Goal: Transaction & Acquisition: Book appointment/travel/reservation

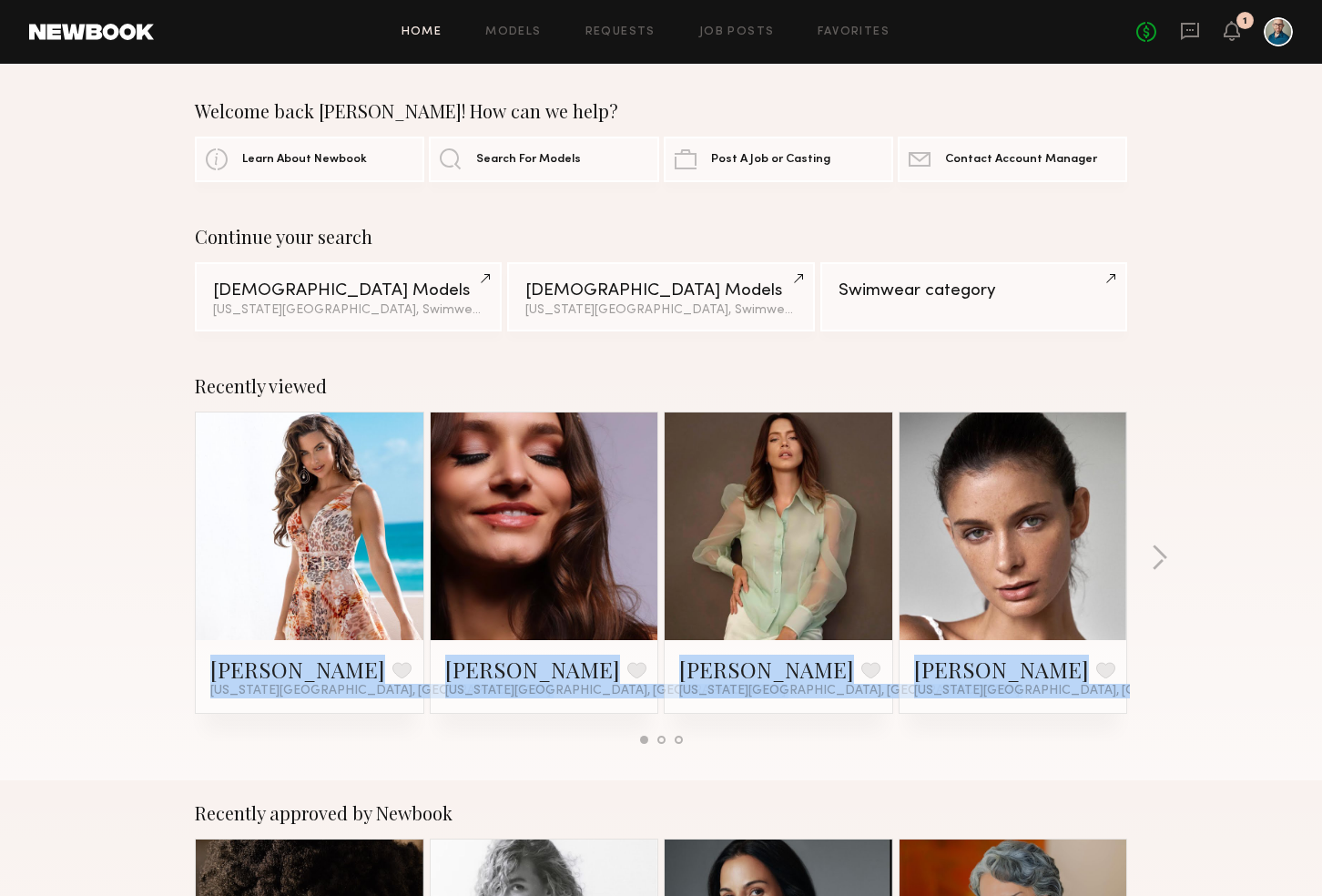
drag, startPoint x: 0, startPoint y: 0, endPoint x: 525, endPoint y: 743, distance: 909.8
click at [525, 743] on div "Recently viewed [PERSON_NAME] Favorite [US_STATE][GEOGRAPHIC_DATA], [GEOGRAPHIC…" at bounding box center [661, 567] width 1322 height 427
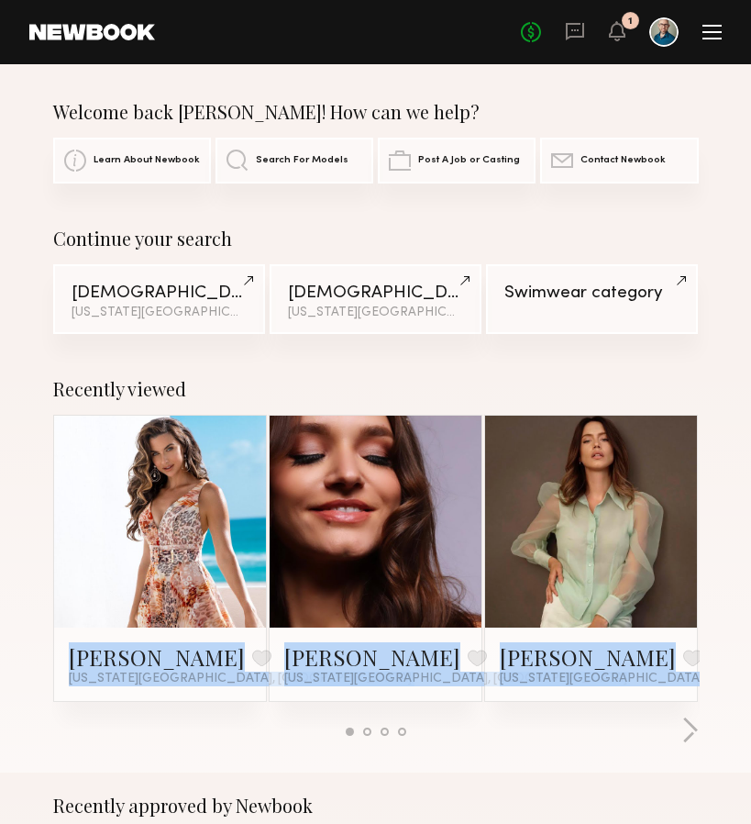
click at [103, 299] on div "Female Models" at bounding box center [159, 292] width 175 height 17
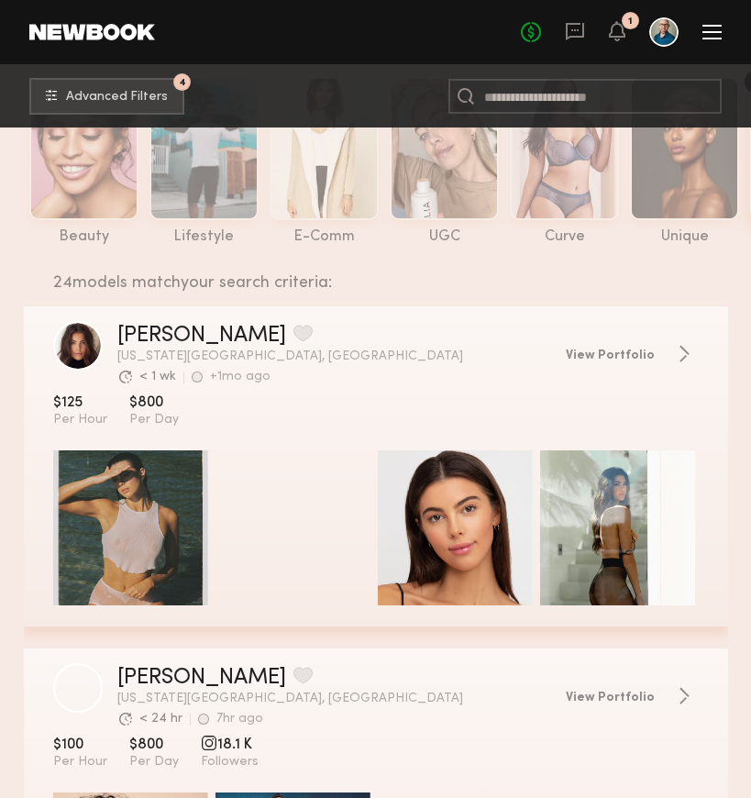
scroll to position [115, 0]
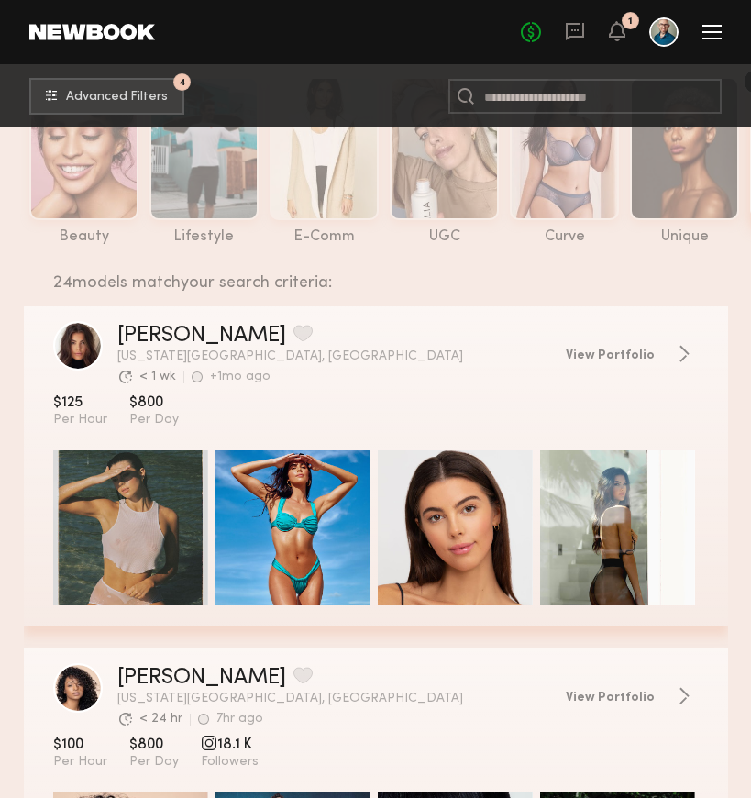
click at [63, 406] on span "$125" at bounding box center [80, 403] width 54 height 18
click at [131, 345] on link "Brianna W." at bounding box center [201, 336] width 169 height 22
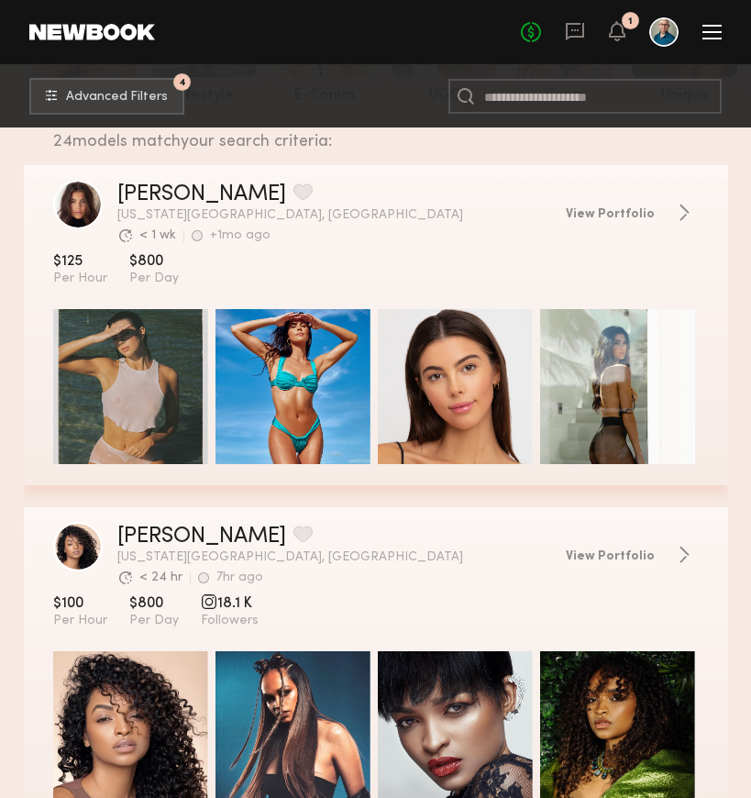
scroll to position [350, 0]
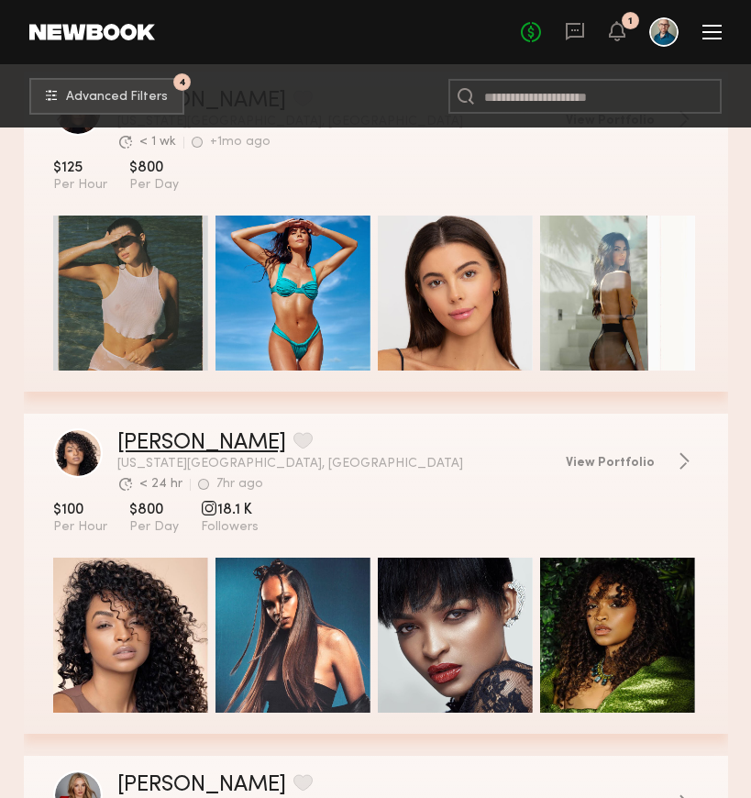
click at [155, 438] on link "Tirzah E." at bounding box center [201, 443] width 169 height 22
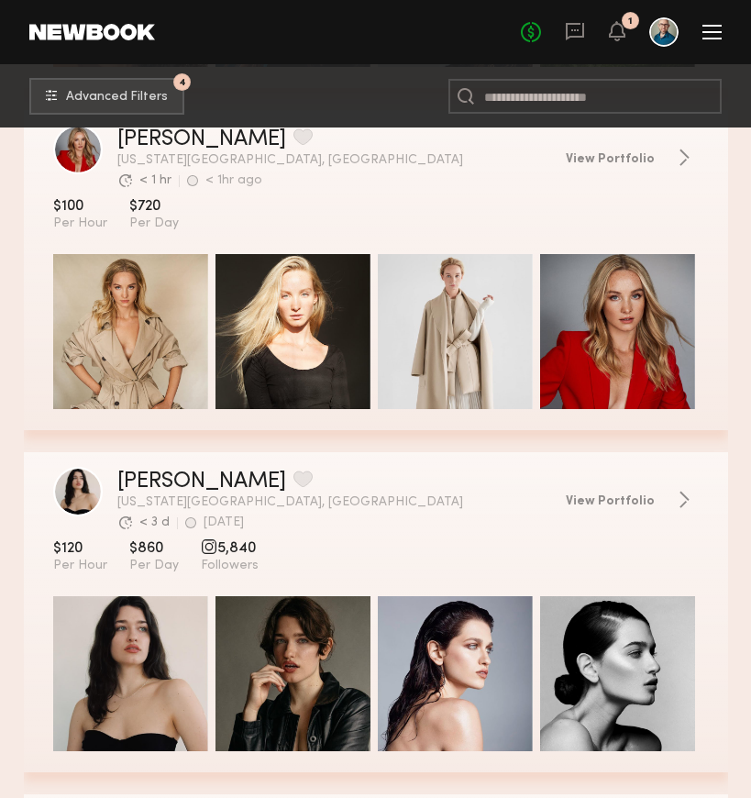
scroll to position [1058, 0]
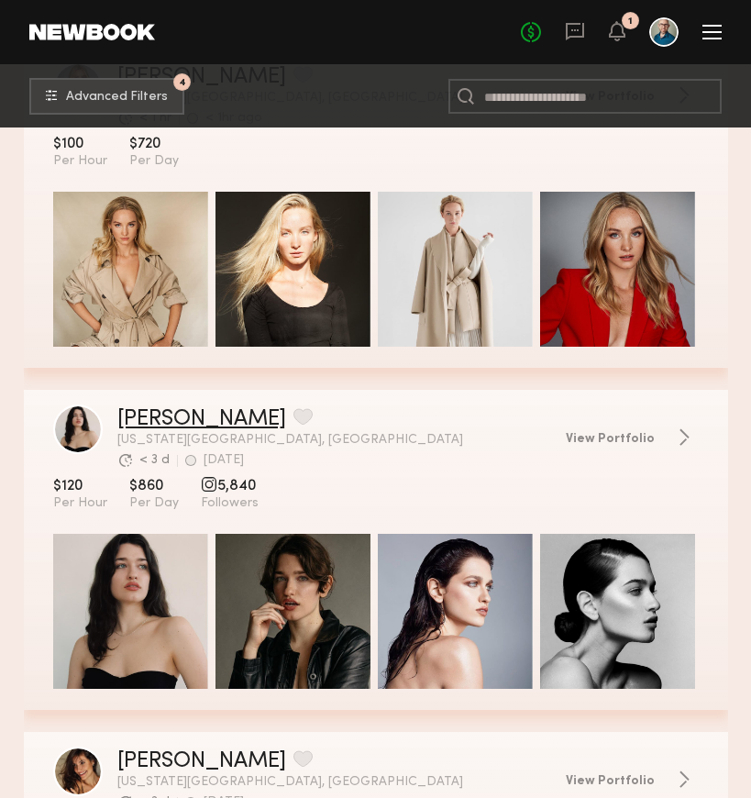
click at [166, 415] on link "Alessandra B." at bounding box center [201, 419] width 169 height 22
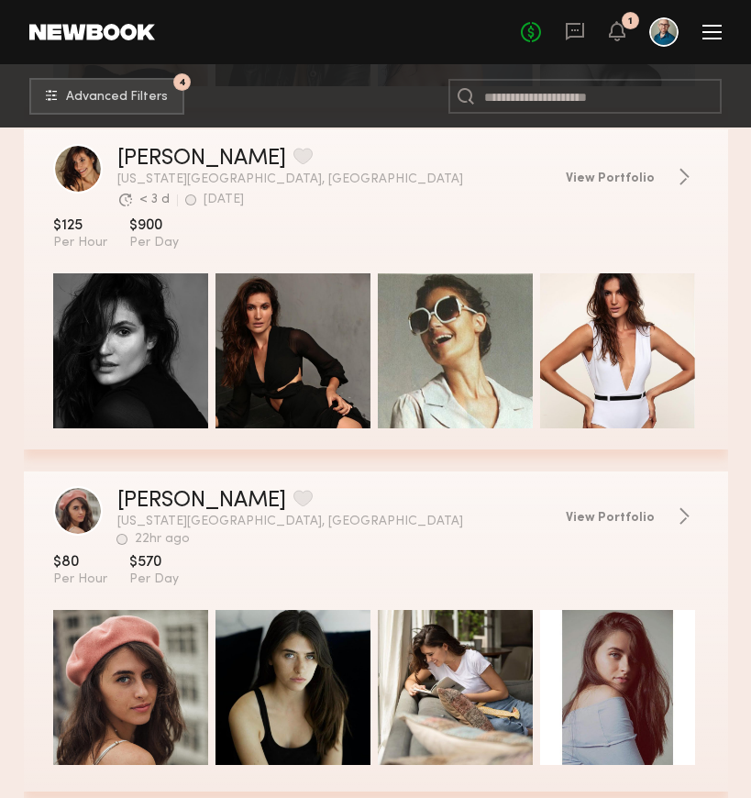
scroll to position [1660, 0]
click at [150, 165] on link "Camila S." at bounding box center [201, 159] width 169 height 22
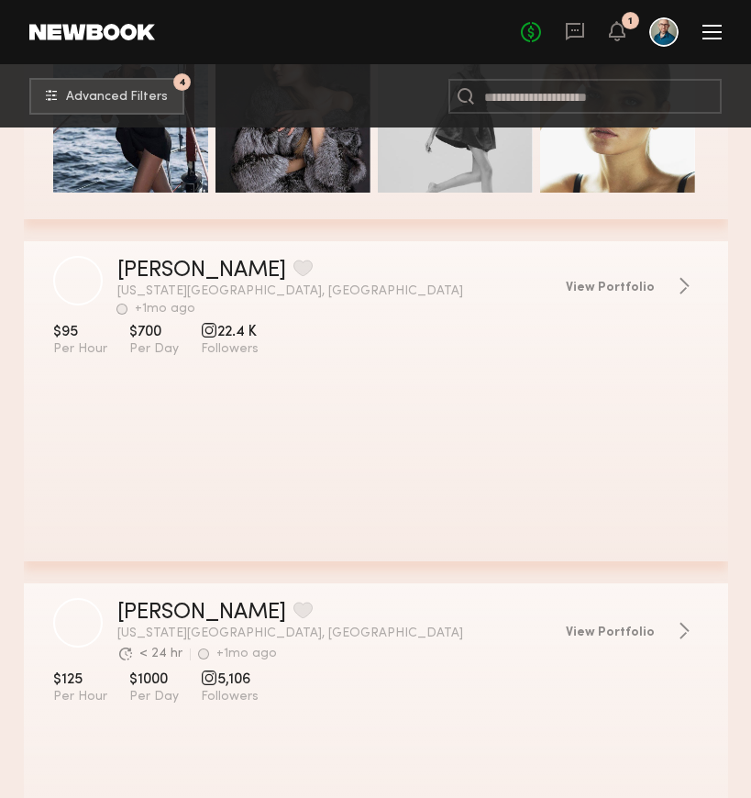
scroll to position [4288, 0]
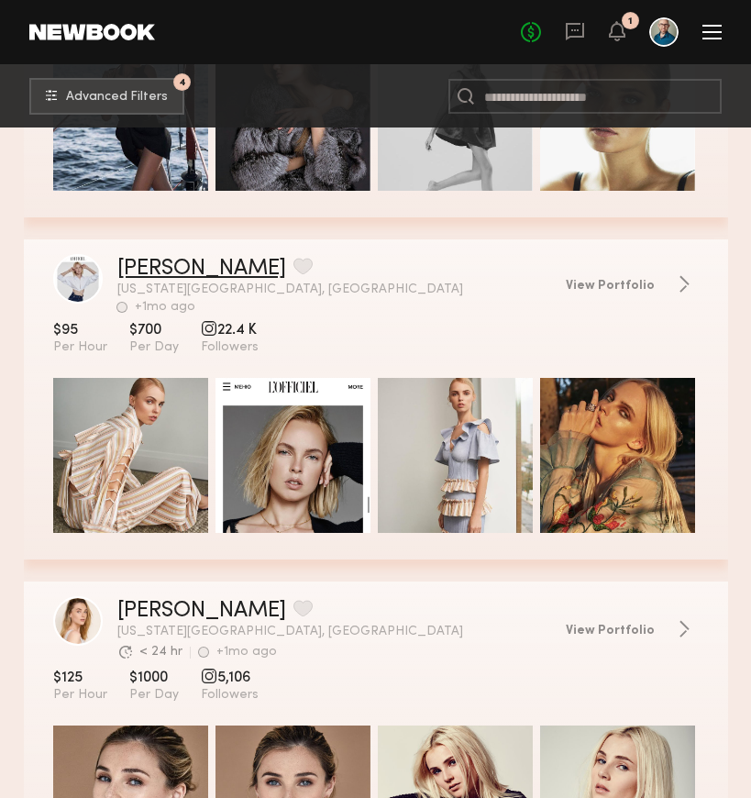
click at [156, 271] on link "[PERSON_NAME]" at bounding box center [201, 269] width 169 height 22
